Goal: Task Accomplishment & Management: Use online tool/utility

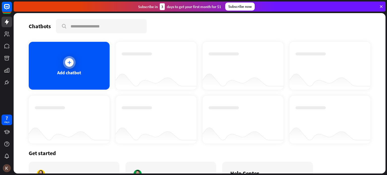
click at [68, 56] on div at bounding box center [69, 62] width 13 height 13
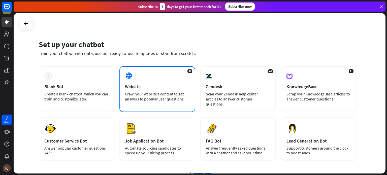
click at [136, 79] on div "AI Website Crawl your website’s content to get answers to popular user question…" at bounding box center [158, 89] width 76 height 46
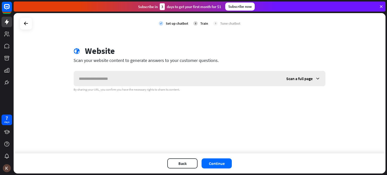
click at [136, 79] on input "text" at bounding box center [178, 78] width 208 height 15
click at [320, 78] on icon at bounding box center [317, 78] width 5 height 5
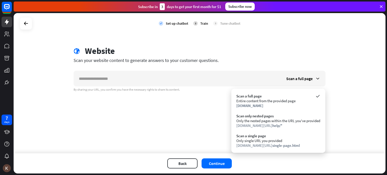
click at [220, 108] on div "check Set up chatbot 2 Train 3 Tune chatbot globe Website Scan your website con…" at bounding box center [200, 83] width 372 height 140
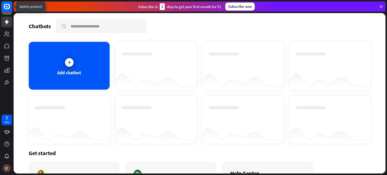
click at [6, 7] on icon at bounding box center [6, 6] width 3 height 1
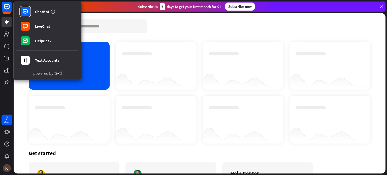
click at [106, 52] on div "Add chatbot" at bounding box center [69, 66] width 81 height 48
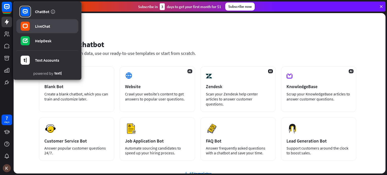
click at [56, 28] on link "LiveChat" at bounding box center [47, 26] width 62 height 14
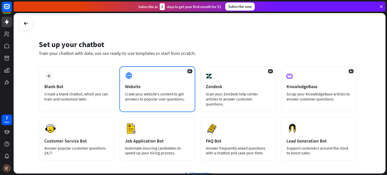
click at [133, 95] on div "Crawl your website’s content to get answers to popular user questions." at bounding box center [157, 97] width 65 height 10
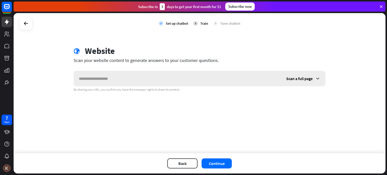
drag, startPoint x: 133, startPoint y: 95, endPoint x: 240, endPoint y: 82, distance: 107.2
click at [240, 82] on div "check Set up chatbot 2 Train 3 Tune chatbot globe Website Scan your website con…" at bounding box center [200, 83] width 372 height 140
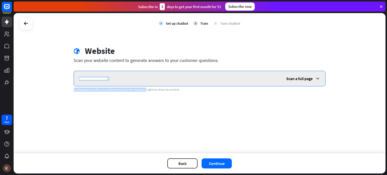
click at [240, 82] on input "text" at bounding box center [178, 78] width 208 height 15
type input "*"
click at [163, 74] on input "text" at bounding box center [178, 78] width 208 height 15
paste input "**********"
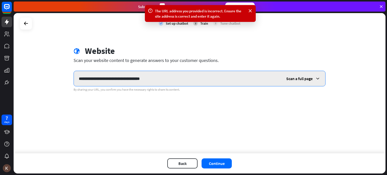
click at [163, 74] on input "**********" at bounding box center [178, 78] width 208 height 15
type input "*"
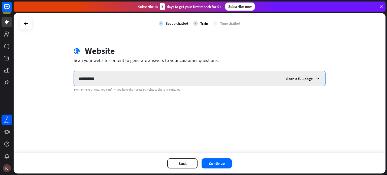
type input "**********"
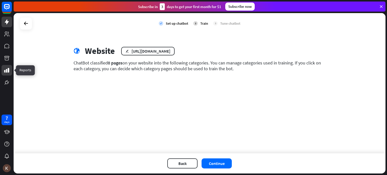
click at [10, 72] on link at bounding box center [7, 70] width 11 height 11
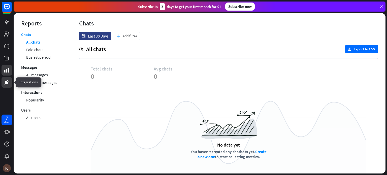
click at [11, 78] on link at bounding box center [7, 82] width 11 height 11
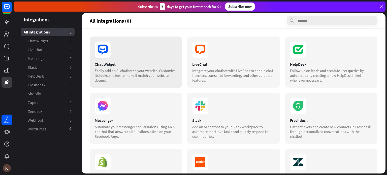
click at [130, 67] on section "Chat Widget Easily add an AI chatbot to your website. Customize its looks and f…" at bounding box center [136, 72] width 82 height 21
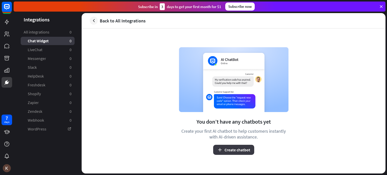
click at [224, 146] on button "Create chatbot" at bounding box center [233, 150] width 41 height 10
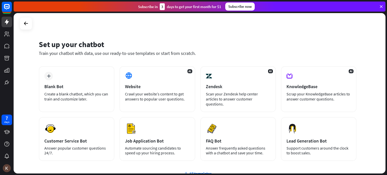
click at [105, 95] on div "Create a blank chatbot, which you can train and customize later." at bounding box center [76, 97] width 65 height 10
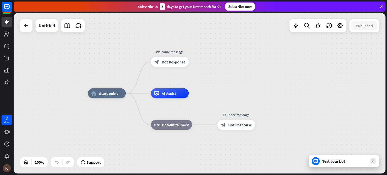
click at [341, 163] on div "Test your bot" at bounding box center [345, 161] width 45 height 5
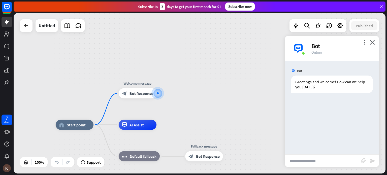
click at [331, 161] on input "text" at bounding box center [323, 161] width 76 height 13
type input "***"
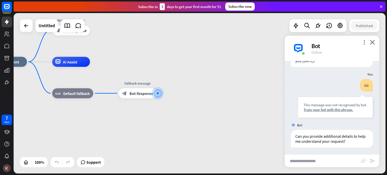
scroll to position [27, 0]
click at [272, 131] on div "home_2 Start point Welcome message block_bot_response Bot Response AI Assist bl…" at bounding box center [175, 142] width 372 height 161
click at [373, 39] on div "more_vert close Bot Online" at bounding box center [332, 48] width 95 height 25
click at [365, 41] on icon "more_vert" at bounding box center [364, 42] width 5 height 5
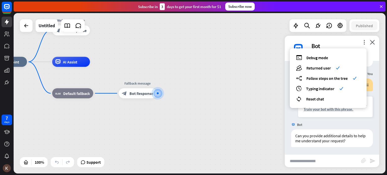
click at [275, 64] on div "home_2 Start point Welcome message block_bot_response Bot Response AI Assist bl…" at bounding box center [175, 142] width 372 height 161
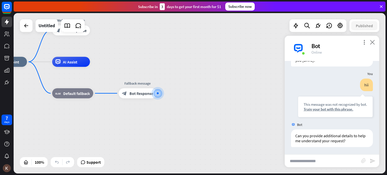
click at [370, 41] on icon "close" at bounding box center [372, 42] width 5 height 5
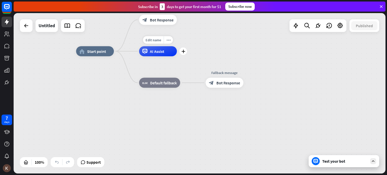
click at [185, 52] on icon "plus" at bounding box center [184, 52] width 4 height 4
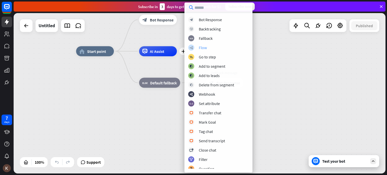
click at [202, 45] on div "Flow" at bounding box center [203, 47] width 8 height 5
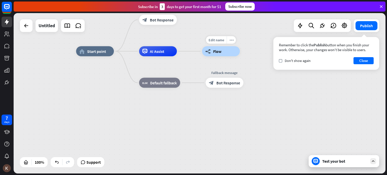
click at [217, 52] on span "Flow" at bounding box center [217, 51] width 8 height 5
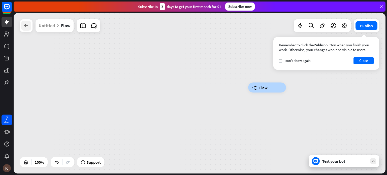
click at [24, 25] on icon at bounding box center [26, 26] width 6 height 6
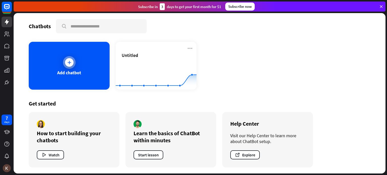
click at [81, 50] on div "Add chatbot" at bounding box center [69, 66] width 81 height 48
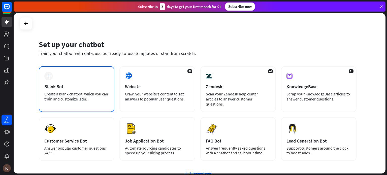
click at [99, 82] on div "plus Blank Bot Create a blank chatbot, which you can train and customize later." at bounding box center [77, 89] width 76 height 46
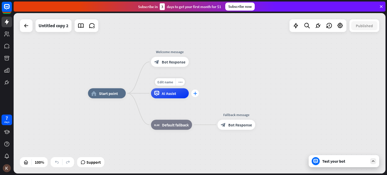
click at [194, 92] on icon "plus" at bounding box center [195, 94] width 4 height 4
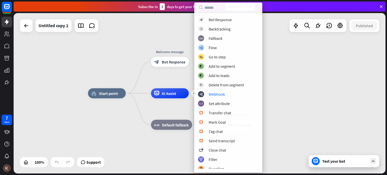
click at [322, 95] on div "home_2 Start point Welcome message block_bot_response Bot Response plus AI Assi…" at bounding box center [274, 174] width 372 height 161
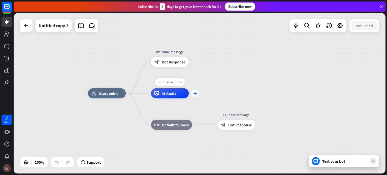
click at [197, 97] on div "plus" at bounding box center [195, 94] width 8 height 8
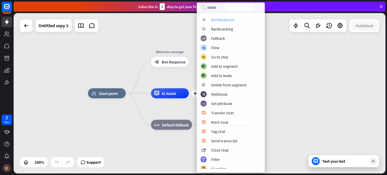
click at [235, 17] on div "block_bot_response Bot Response" at bounding box center [231, 20] width 61 height 6
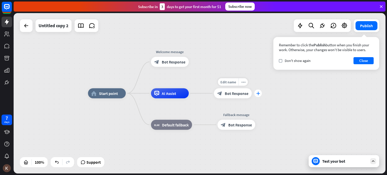
click at [256, 94] on div "plus" at bounding box center [258, 94] width 8 height 8
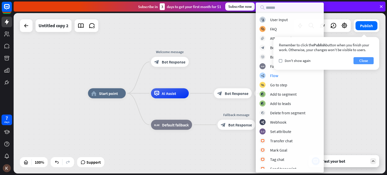
click at [362, 61] on button "Close" at bounding box center [364, 60] width 20 height 7
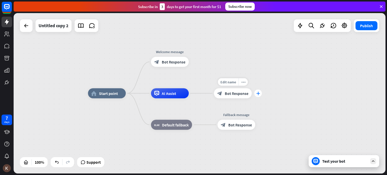
click at [259, 93] on icon "plus" at bounding box center [258, 94] width 4 height 4
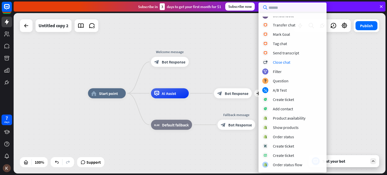
scroll to position [116, 0]
click at [279, 81] on div "Question" at bounding box center [281, 80] width 16 height 5
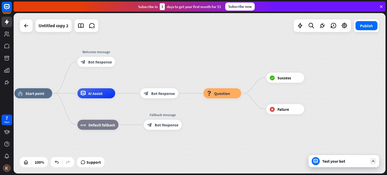
click at [340, 163] on div "Test your bot" at bounding box center [345, 161] width 45 height 5
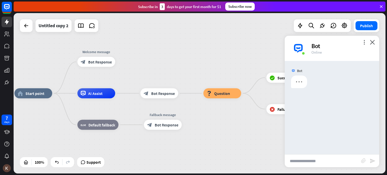
click at [340, 163] on input "text" at bounding box center [323, 161] width 76 height 13
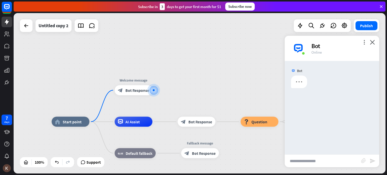
click at [322, 161] on input "text" at bounding box center [323, 161] width 76 height 13
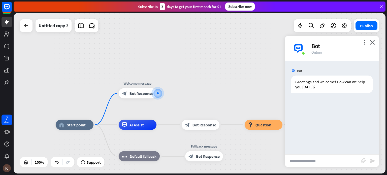
click at [322, 161] on input "text" at bounding box center [323, 161] width 76 height 13
type input "**********"
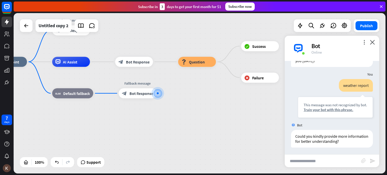
scroll to position [27, 0]
click at [339, 110] on div "Train your bot with this phrase." at bounding box center [336, 109] width 64 height 5
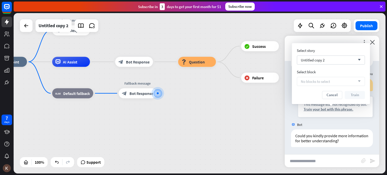
click at [284, 103] on div "home_2 Start point Welcome message block_bot_response Bot Response AI Assist bl…" at bounding box center [175, 142] width 372 height 161
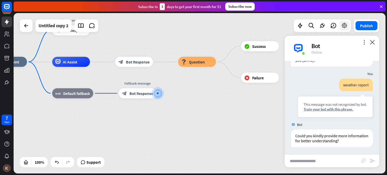
click at [346, 25] on icon at bounding box center [344, 25] width 7 height 7
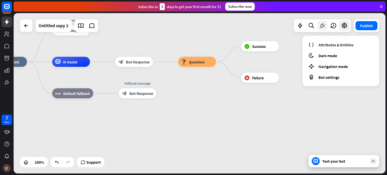
click at [322, 29] on icon at bounding box center [322, 25] width 7 height 7
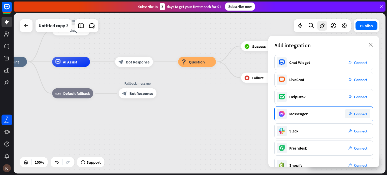
scroll to position [80, 0]
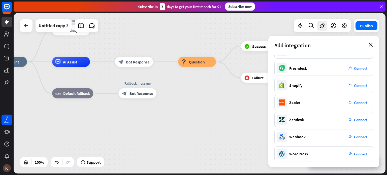
click at [369, 46] on icon "close" at bounding box center [371, 45] width 4 height 4
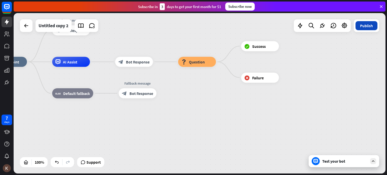
click at [370, 30] on button "Publish" at bounding box center [367, 25] width 22 height 9
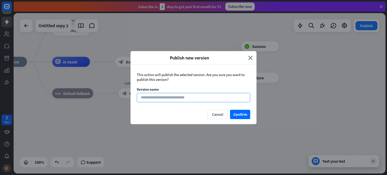
click at [205, 101] on input at bounding box center [193, 97] width 113 height 9
type input "****"
click at [232, 115] on button "Confirm" at bounding box center [240, 114] width 20 height 9
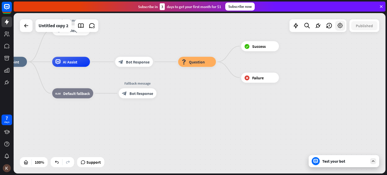
click at [342, 25] on icon at bounding box center [340, 25] width 7 height 7
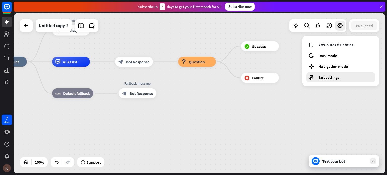
click at [328, 74] on div "Bot settings" at bounding box center [341, 77] width 69 height 10
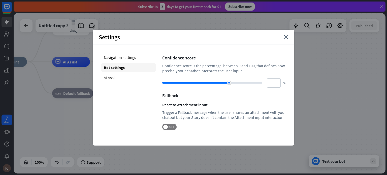
click at [120, 79] on div "AI Assist" at bounding box center [128, 77] width 55 height 9
type input "**"
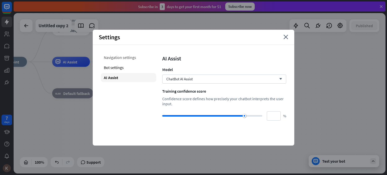
click at [126, 57] on div "Navigation settings" at bounding box center [128, 57] width 55 height 9
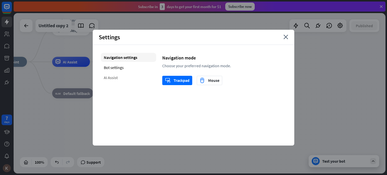
click at [116, 76] on div "AI Assist" at bounding box center [128, 77] width 55 height 9
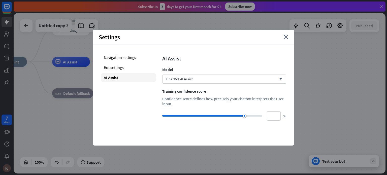
click at [283, 41] on div "Settings close" at bounding box center [194, 37] width 202 height 15
click at [284, 39] on div "Settings close" at bounding box center [194, 37] width 202 height 15
click at [285, 39] on icon "close" at bounding box center [286, 37] width 5 height 5
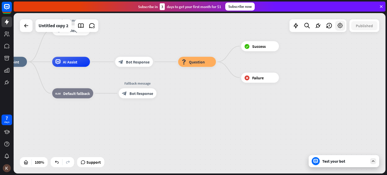
click at [341, 26] on icon at bounding box center [340, 25] width 7 height 7
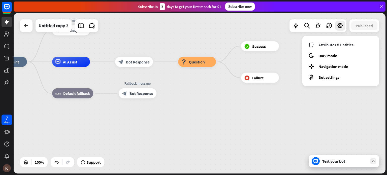
click at [255, 137] on div "home_2 Start point Welcome message block_bot_response Bot Response AI Assist bl…" at bounding box center [175, 142] width 372 height 161
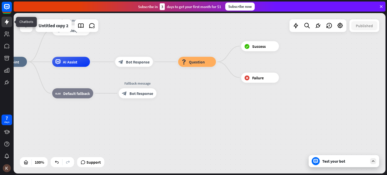
click at [6, 17] on link at bounding box center [7, 22] width 11 height 11
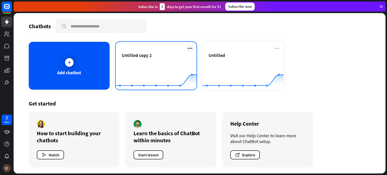
click at [188, 48] on icon at bounding box center [190, 48] width 6 height 6
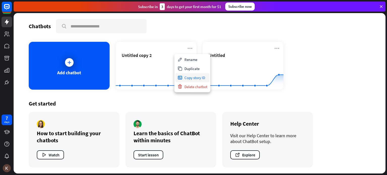
click at [192, 76] on div "Copy story ID" at bounding box center [193, 77] width 34 height 9
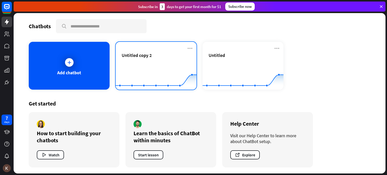
click at [153, 61] on div "Untitled copy 2" at bounding box center [156, 61] width 69 height 18
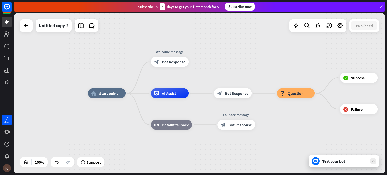
click at [339, 161] on div "Test your bot" at bounding box center [345, 161] width 45 height 5
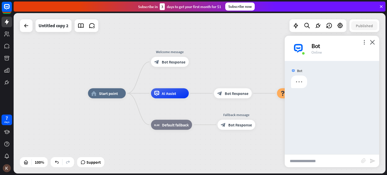
click at [339, 161] on input "text" at bounding box center [323, 161] width 76 height 13
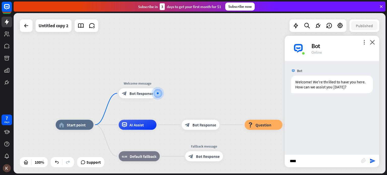
type input "*****"
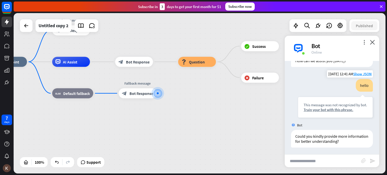
scroll to position [27, 0]
click at [339, 110] on div "Train your bot with this phrase." at bounding box center [336, 109] width 64 height 5
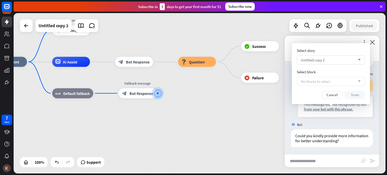
click at [342, 59] on div "Untitled copy 2 arrow_down" at bounding box center [331, 59] width 68 height 9
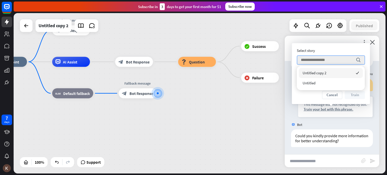
click at [335, 74] on div "Untitled copy 2 checked" at bounding box center [331, 73] width 64 height 10
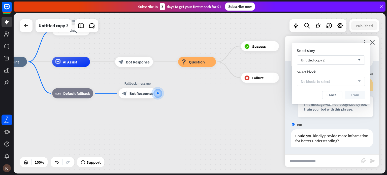
click at [330, 81] on span "No blocks to select" at bounding box center [315, 81] width 29 height 5
drag, startPoint x: 331, startPoint y: 81, endPoint x: 363, endPoint y: 78, distance: 32.4
click at [363, 78] on div "No blocks to select arrow_down" at bounding box center [331, 81] width 68 height 9
drag, startPoint x: 360, startPoint y: 81, endPoint x: 179, endPoint y: 95, distance: 182.1
click at [179, 95] on body "7 days close Product Help First steps Get started with ChatBot Help Center Foll…" at bounding box center [193, 87] width 387 height 175
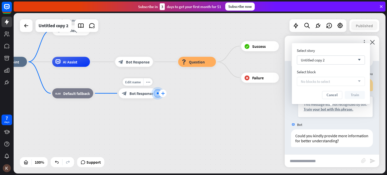
click at [162, 94] on icon "plus" at bounding box center [163, 94] width 4 height 4
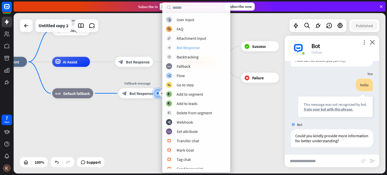
click at [200, 45] on div "block_bot_response Bot Response" at bounding box center [196, 48] width 61 height 6
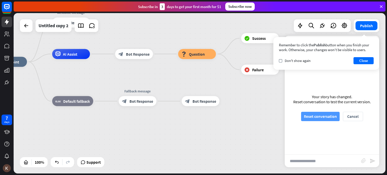
click at [315, 118] on button "Reset conversation" at bounding box center [320, 116] width 39 height 9
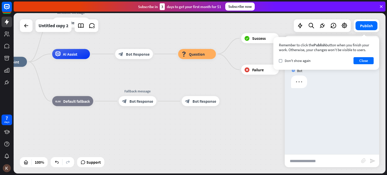
scroll to position [0, 0]
click at [359, 57] on button "Close" at bounding box center [364, 60] width 20 height 7
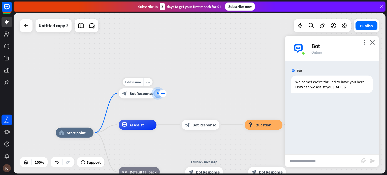
click at [159, 93] on div "plus" at bounding box center [163, 94] width 8 height 8
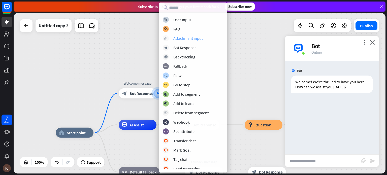
click at [199, 38] on div "Attachment input" at bounding box center [189, 38] width 30 height 5
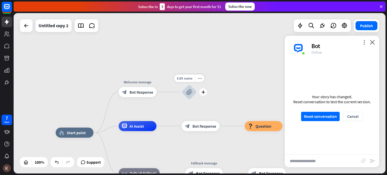
click at [191, 91] on icon "block_attachment" at bounding box center [189, 92] width 6 height 6
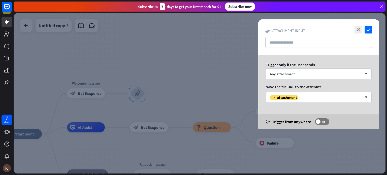
click at [195, 91] on div at bounding box center [200, 93] width 372 height 161
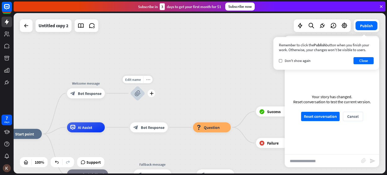
click at [150, 78] on div "more_horiz" at bounding box center [147, 80] width 9 height 8
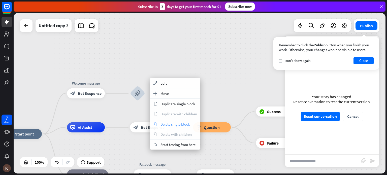
click at [176, 126] on span "Delete single block" at bounding box center [175, 124] width 29 height 5
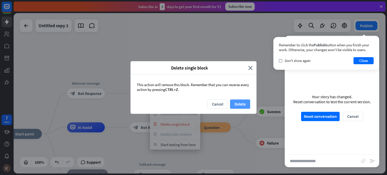
click at [239, 102] on button "Delete" at bounding box center [240, 104] width 20 height 9
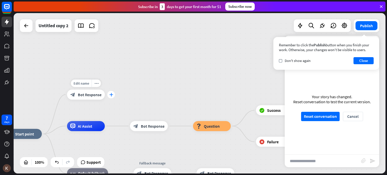
click at [111, 94] on icon "plus" at bounding box center [111, 95] width 4 height 4
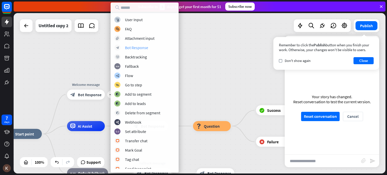
click at [140, 48] on div "Bot Response" at bounding box center [136, 47] width 23 height 5
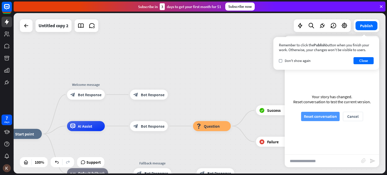
click at [334, 118] on button "Reset conversation" at bounding box center [320, 116] width 39 height 9
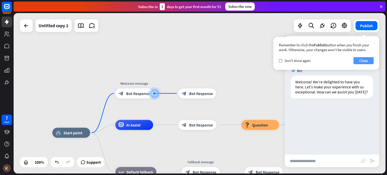
click at [368, 60] on button "Close" at bounding box center [364, 60] width 20 height 7
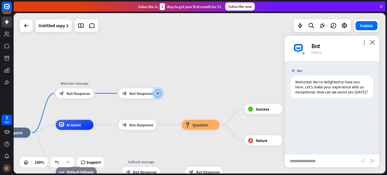
click at [325, 162] on input "text" at bounding box center [323, 161] width 76 height 13
type input "***"
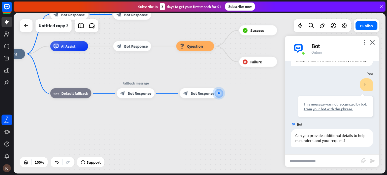
scroll to position [37, 0]
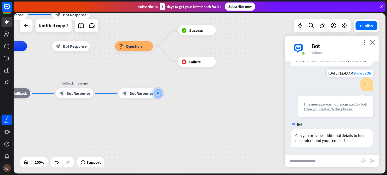
click at [334, 110] on div "Train your bot with this phrase." at bounding box center [336, 109] width 64 height 5
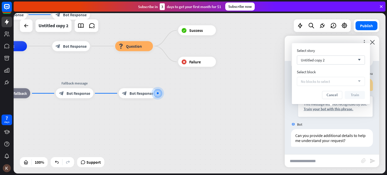
click at [343, 82] on div "No blocks to select arrow_down" at bounding box center [331, 81] width 68 height 9
click at [359, 81] on icon "arrow_down" at bounding box center [359, 81] width 6 height 3
drag, startPoint x: 359, startPoint y: 81, endPoint x: 261, endPoint y: 94, distance: 98.9
click at [261, 94] on body "7 days close Product Help First steps Get started with ChatBot Help Center Foll…" at bounding box center [193, 87] width 387 height 175
click at [158, 96] on div at bounding box center [157, 93] width 5 height 5
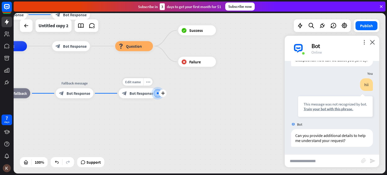
click at [149, 99] on div "Edit name more_horiz plus block_bot_response Bot Response" at bounding box center [138, 94] width 38 height 10
click at [197, 66] on div "block_failure Failure" at bounding box center [197, 62] width 38 height 10
click at [341, 109] on div "Train your bot with this phrase." at bounding box center [336, 109] width 64 height 5
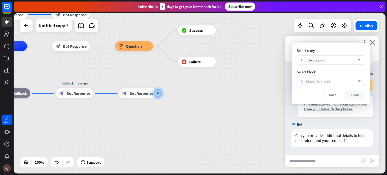
click at [341, 61] on div "Untitled copy 2 arrow_down" at bounding box center [331, 59] width 68 height 9
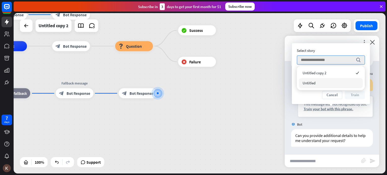
click at [335, 81] on div "Untitled" at bounding box center [331, 83] width 64 height 10
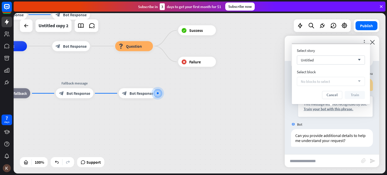
click at [335, 81] on div "No blocks to select arrow_down" at bounding box center [331, 81] width 68 height 9
click at [349, 57] on div "Untitled arrow_down" at bounding box center [331, 59] width 68 height 9
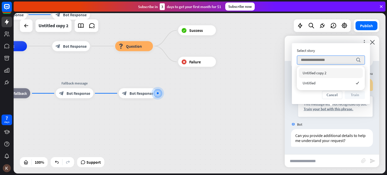
click at [340, 73] on div "Untitled copy 2" at bounding box center [331, 73] width 64 height 10
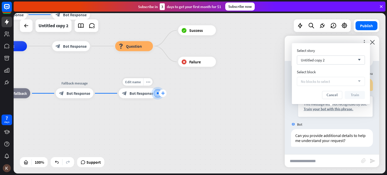
click at [161, 94] on div "plus" at bounding box center [163, 94] width 8 height 8
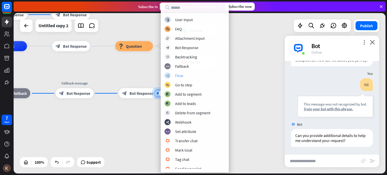
click at [195, 77] on div "builder_tree Flow" at bounding box center [195, 76] width 61 height 6
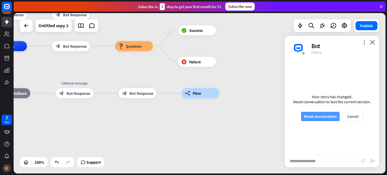
click at [311, 120] on button "Reset conversation" at bounding box center [320, 116] width 39 height 9
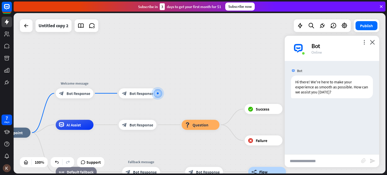
click at [310, 158] on input "text" at bounding box center [323, 161] width 76 height 13
click at [158, 94] on div at bounding box center [158, 94] width 0 height 0
click at [162, 90] on div "plus" at bounding box center [163, 94] width 8 height 8
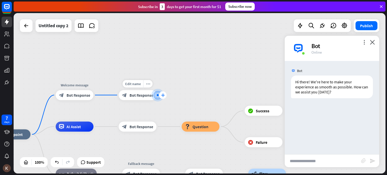
click at [162, 95] on icon "plus" at bounding box center [163, 96] width 4 height 4
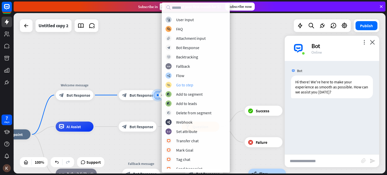
click at [185, 82] on div "Go to step" at bounding box center [184, 84] width 17 height 5
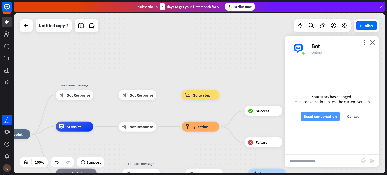
click at [302, 114] on button "Reset conversation" at bounding box center [320, 116] width 39 height 9
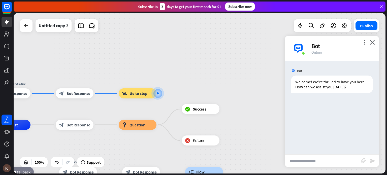
click at [301, 159] on input "text" at bounding box center [323, 161] width 76 height 13
type input "***"
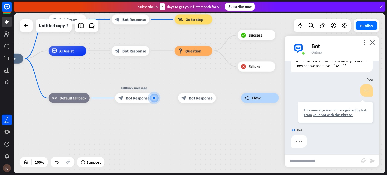
scroll to position [22, 0]
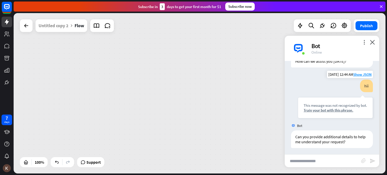
scroll to position [27, 0]
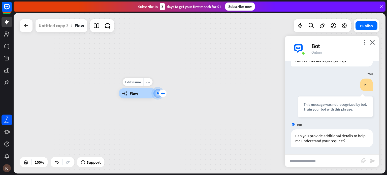
click at [163, 91] on div "plus" at bounding box center [163, 94] width 8 height 8
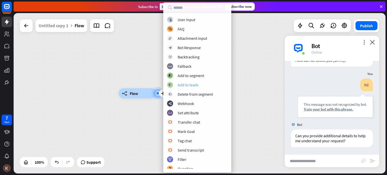
click at [196, 85] on div "Add to leads" at bounding box center [188, 84] width 21 height 5
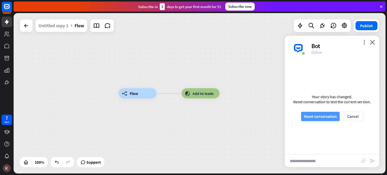
click at [313, 112] on button "Reset conversation" at bounding box center [320, 116] width 39 height 9
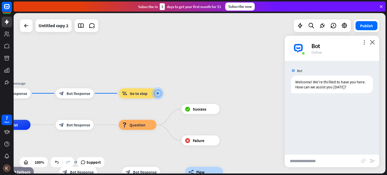
click at [296, 161] on input "text" at bounding box center [323, 161] width 76 height 13
type input "***"
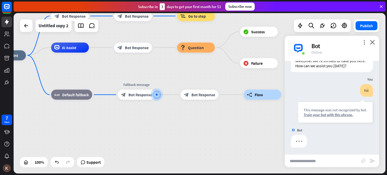
scroll to position [22, 0]
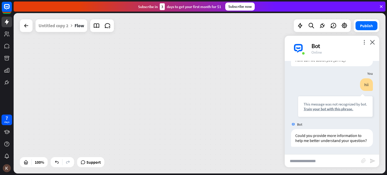
scroll to position [32, 0]
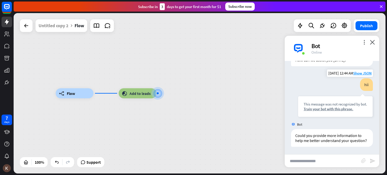
click at [341, 110] on div "This message was not recognized by bot. Train your bot with this phrase." at bounding box center [335, 106] width 75 height 21
click at [341, 107] on div "Train your bot with this phrase." at bounding box center [336, 109] width 64 height 5
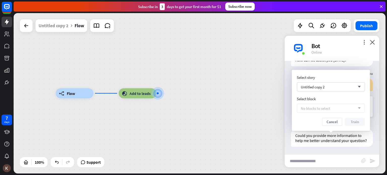
scroll to position [0, 0]
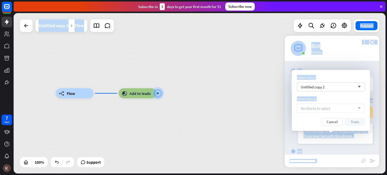
drag, startPoint x: 338, startPoint y: 82, endPoint x: 256, endPoint y: 22, distance: 102.3
click at [256, 22] on body "7 days close Product Help First steps Get started with ChatBot Help Center Foll…" at bounding box center [193, 87] width 387 height 175
click at [256, 22] on div "builder_tree Flow block_add_to_segment Add to leads" at bounding box center [200, 93] width 372 height 161
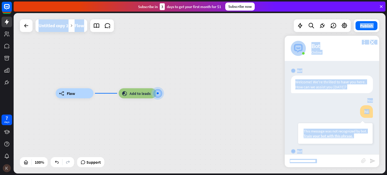
click at [5, 171] on img at bounding box center [7, 168] width 8 height 8
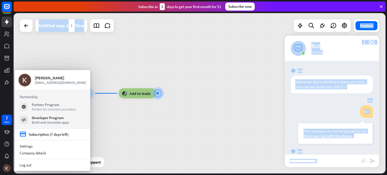
click at [62, 111] on div "Perfect for solution providers" at bounding box center [54, 109] width 44 height 5
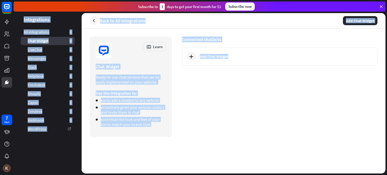
click at [97, 26] on header "Back to All Integrations Add Chat Widget" at bounding box center [234, 20] width 304 height 15
